Goal: Task Accomplishment & Management: Manage account settings

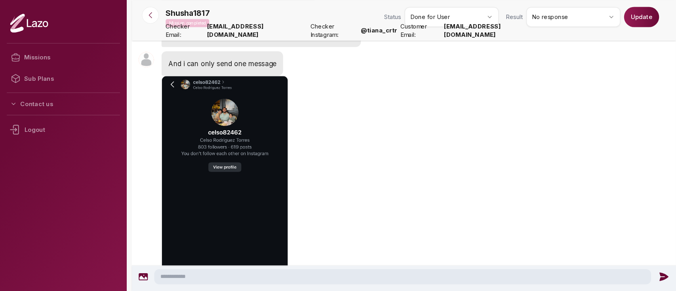
scroll to position [773, 0]
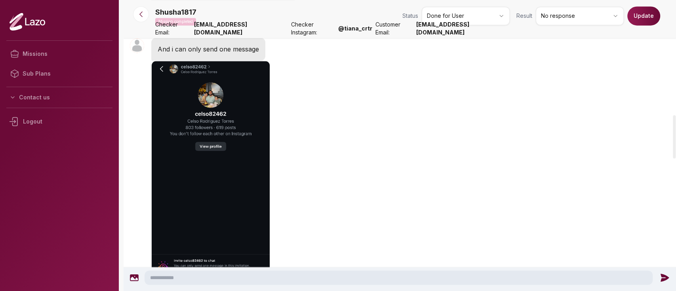
drag, startPoint x: 0, startPoint y: 0, endPoint x: 434, endPoint y: 144, distance: 457.4
click at [434, 144] on div "Shusha1817 18:58 And i can only send one message" at bounding box center [400, 167] width 553 height 263
click at [144, 17] on icon at bounding box center [141, 14] width 8 height 8
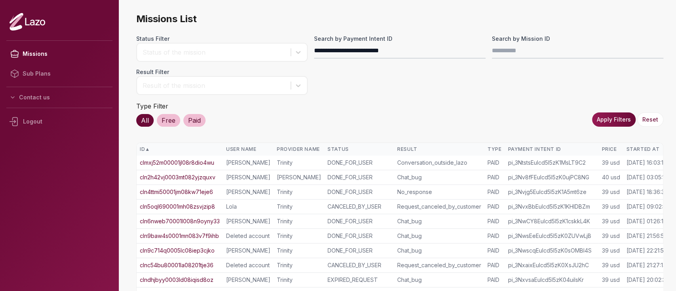
type input "**********"
click at [622, 113] on button "Apply Filters" at bounding box center [614, 119] width 44 height 14
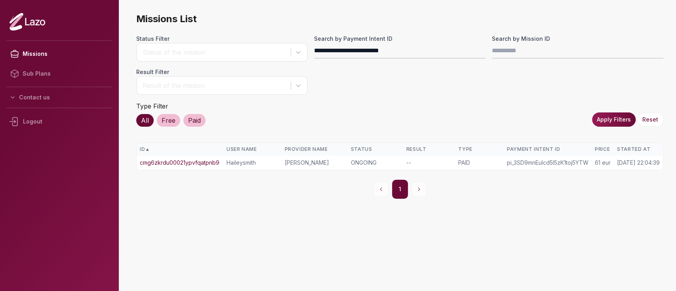
click at [160, 165] on link "cmg6zkrdu00021ypvfqatpnb9" at bounding box center [180, 163] width 80 height 8
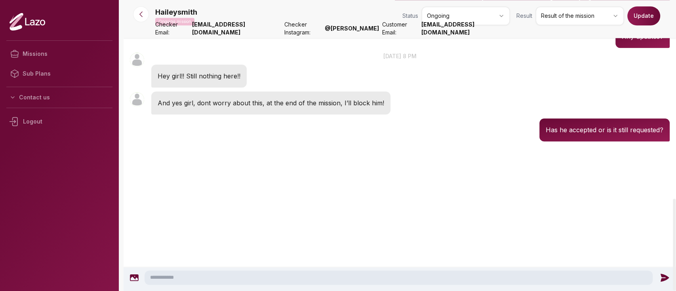
scroll to position [699, 0]
